Goal: Information Seeking & Learning: Compare options

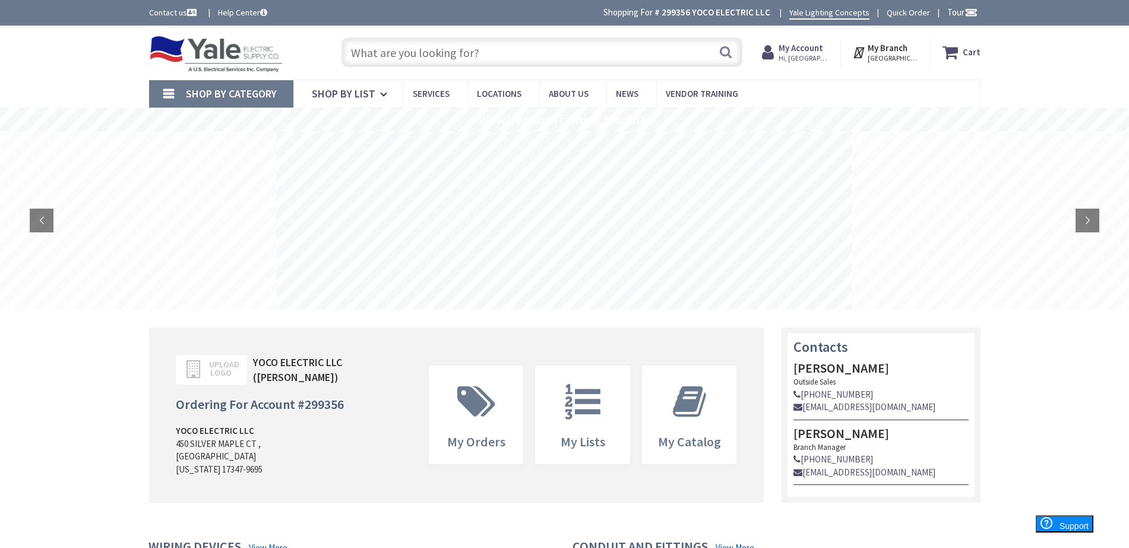
click at [478, 59] on input "text" at bounding box center [541, 52] width 401 height 30
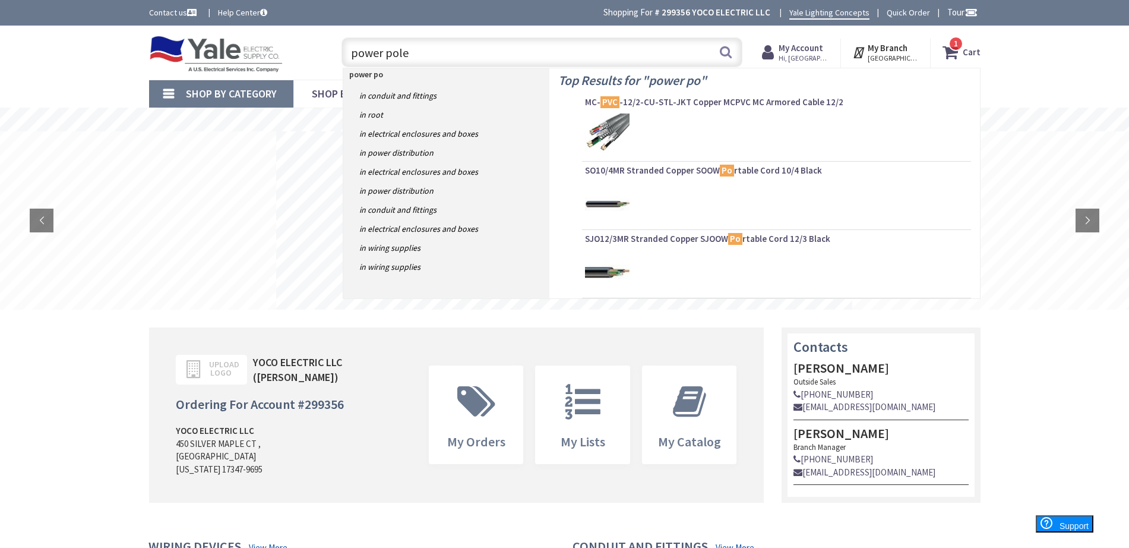
type input "power pole"
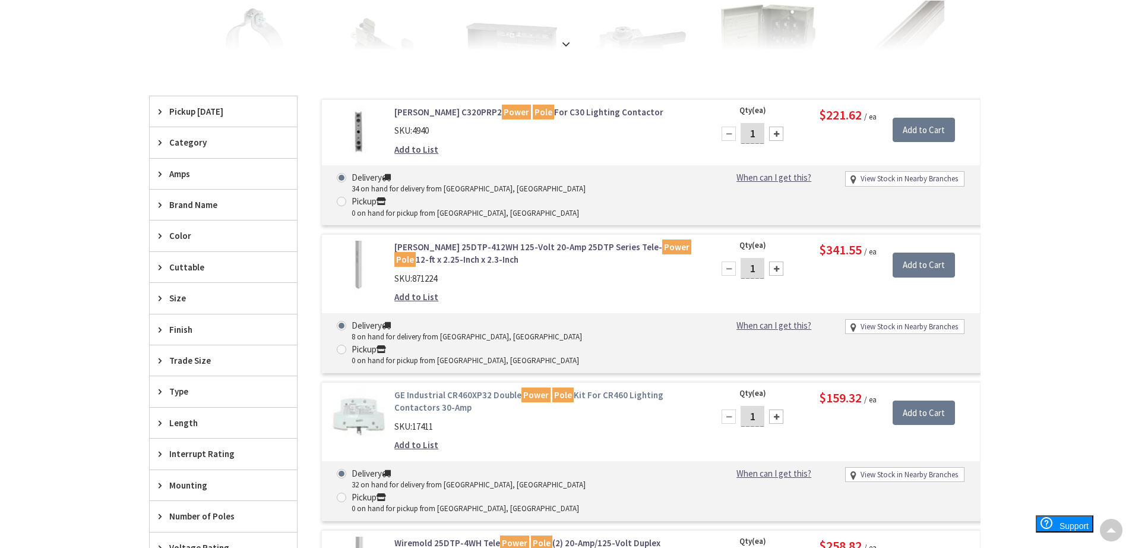
scroll to position [298, 0]
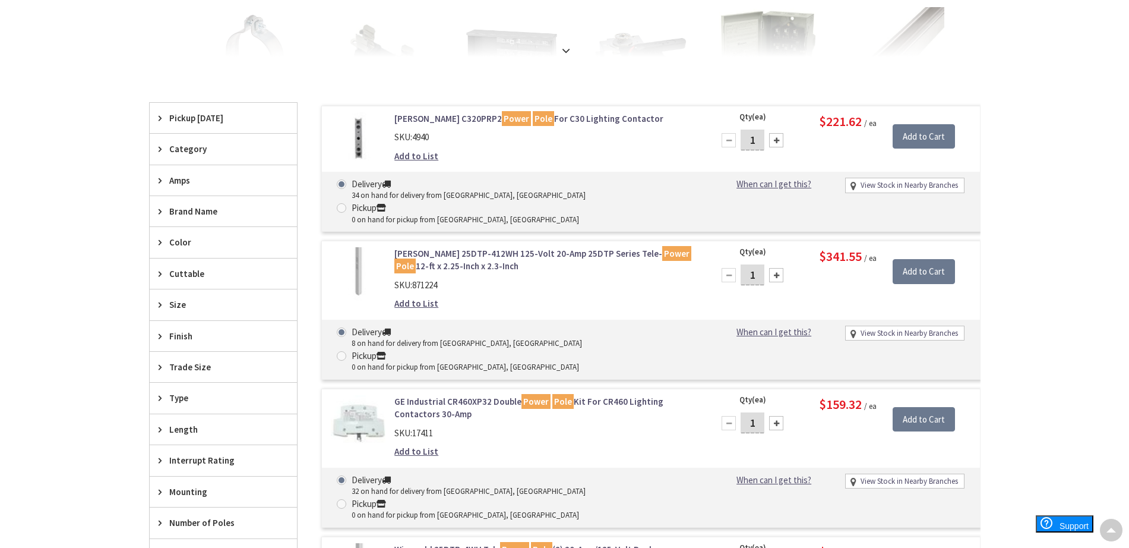
click at [447, 247] on link "Legrand 25DTP-412WH 125-Volt 20-Amp 25DTP Series Tele- Power Pole 12-ft x 2.25-…" at bounding box center [545, 260] width 302 height 26
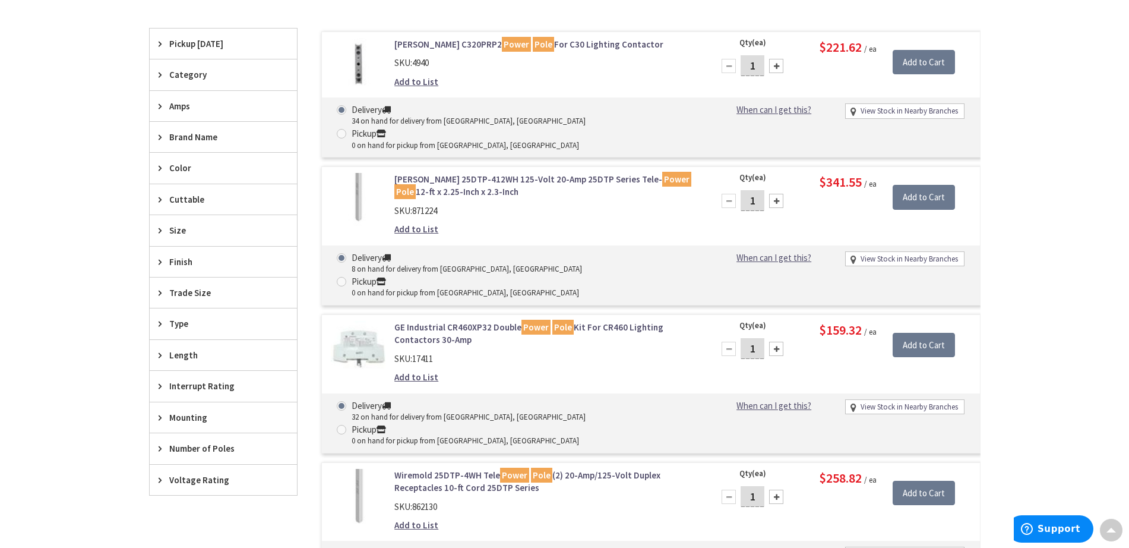
scroll to position [446, 0]
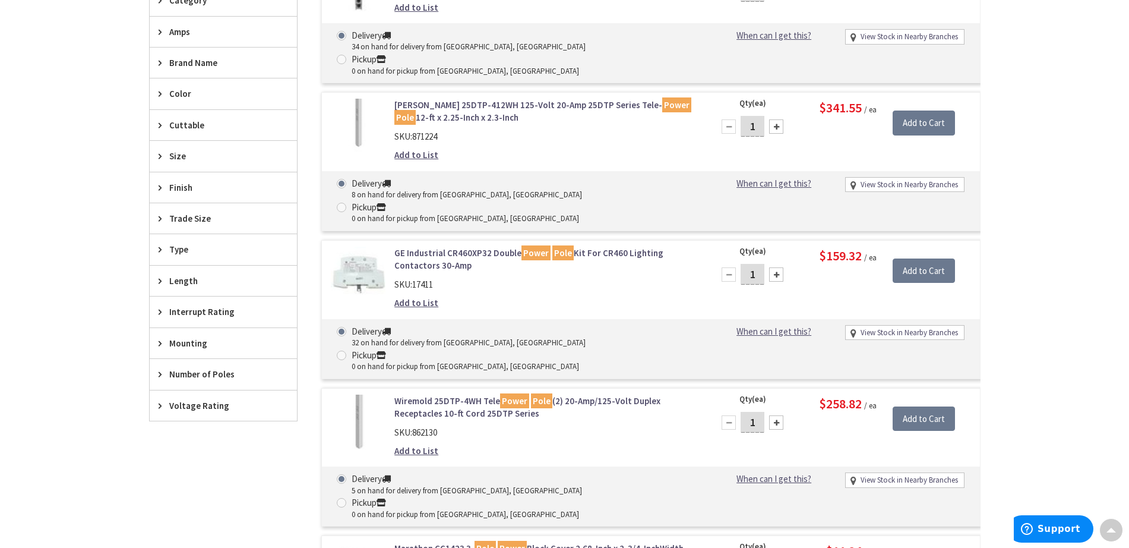
click at [425, 394] on link "Wiremold 25DTP-4WH Tele Power Pole (2) 20-Amp/125-Volt Duplex Receptacles 10-ft…" at bounding box center [545, 407] width 302 height 26
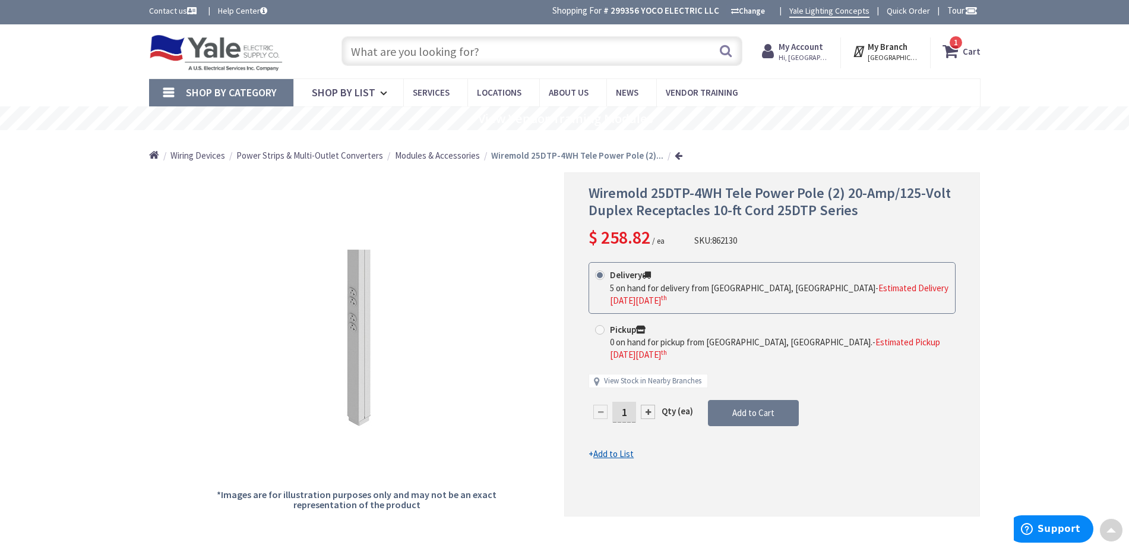
scroll to position [1, 0]
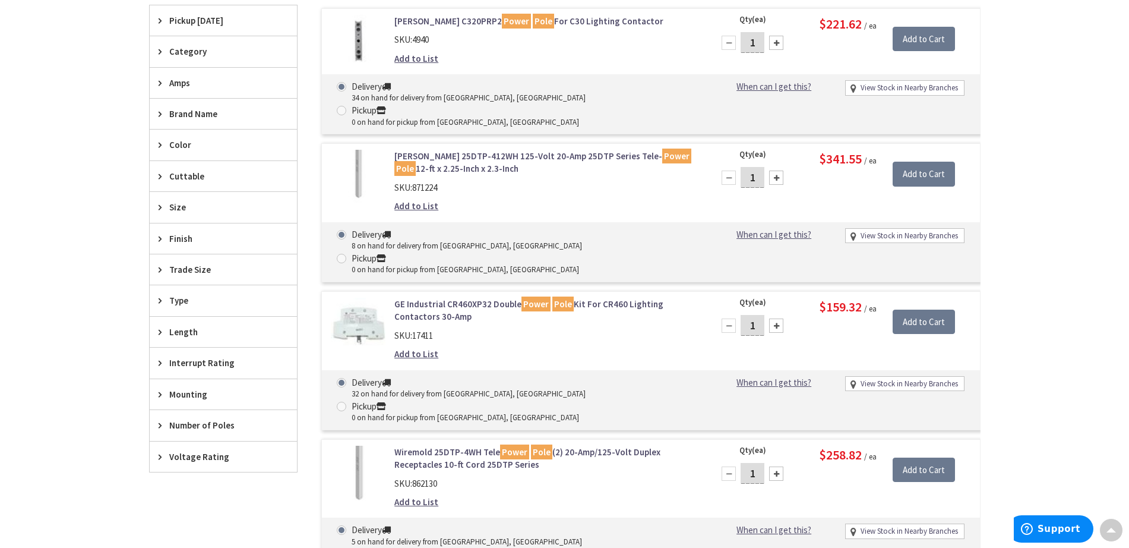
scroll to position [150, 0]
